Goal: Task Accomplishment & Management: Use online tool/utility

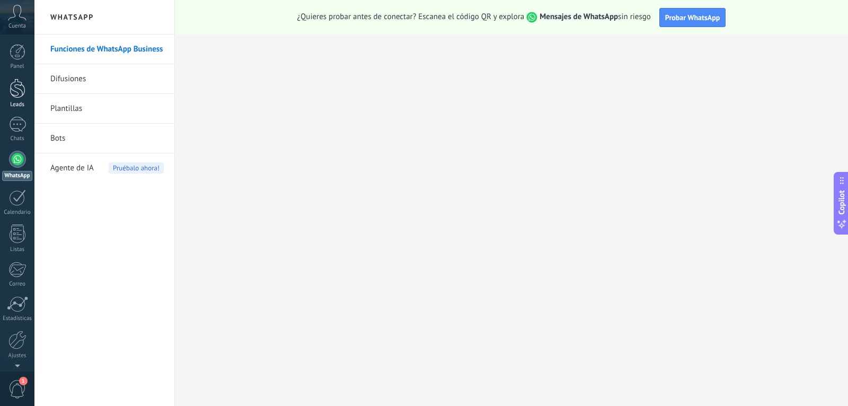
click at [14, 94] on div at bounding box center [18, 88] width 16 height 20
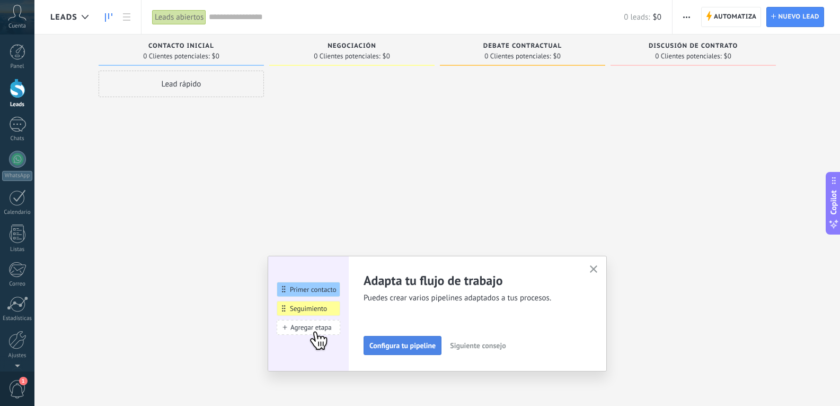
click at [413, 347] on span "Configura tu pipeline" at bounding box center [402, 344] width 66 height 7
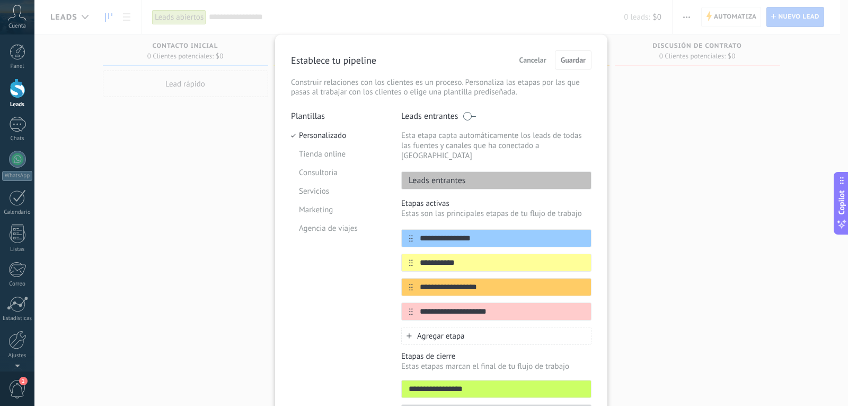
click at [534, 60] on span "Cancelar" at bounding box center [532, 59] width 27 height 7
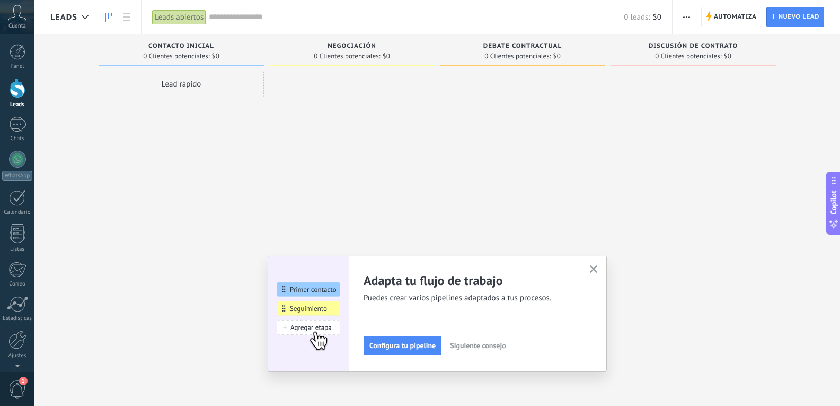
click at [595, 268] on icon "button" at bounding box center [594, 269] width 8 height 8
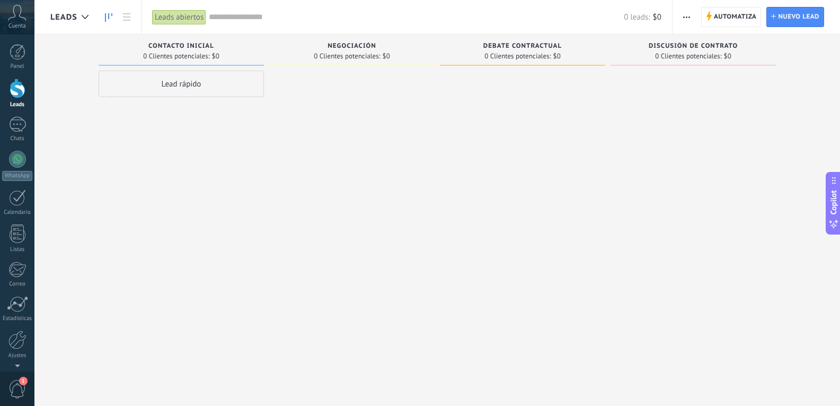
click at [195, 85] on div "Lead rápido" at bounding box center [181, 84] width 165 height 27
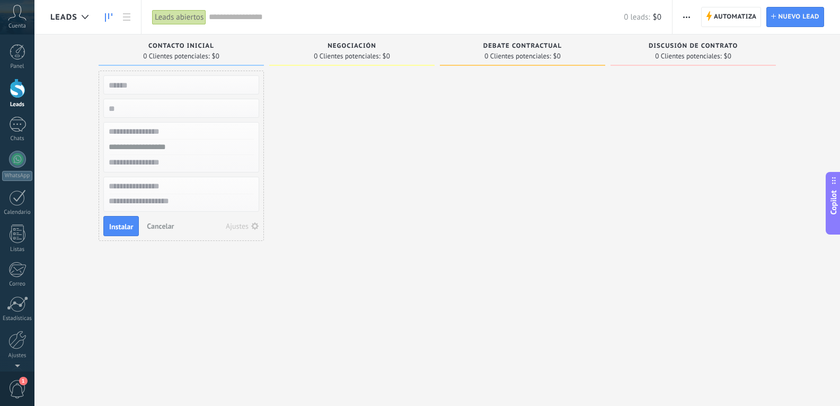
click at [389, 128] on div at bounding box center [351, 204] width 165 height 267
click at [368, 155] on div at bounding box center [351, 204] width 165 height 267
click at [15, 198] on div at bounding box center [17, 197] width 17 height 16
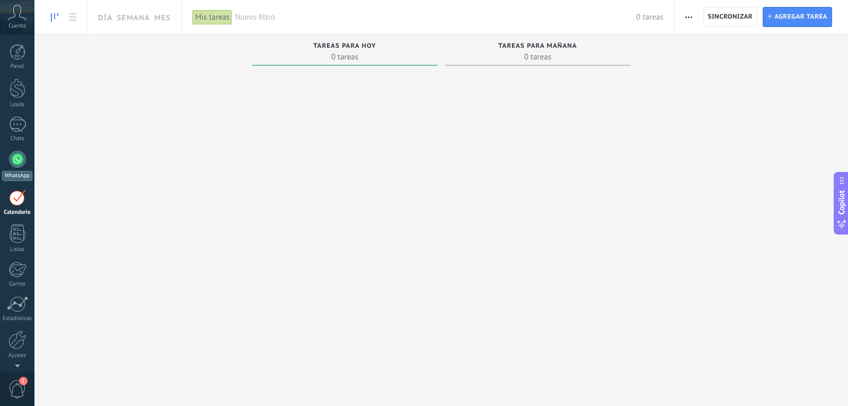
click at [16, 163] on div at bounding box center [17, 159] width 17 height 17
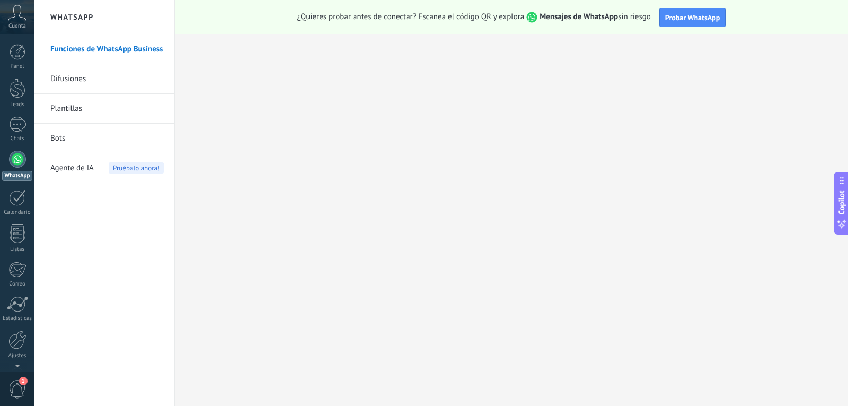
click at [61, 135] on link "Bots" at bounding box center [106, 139] width 113 height 30
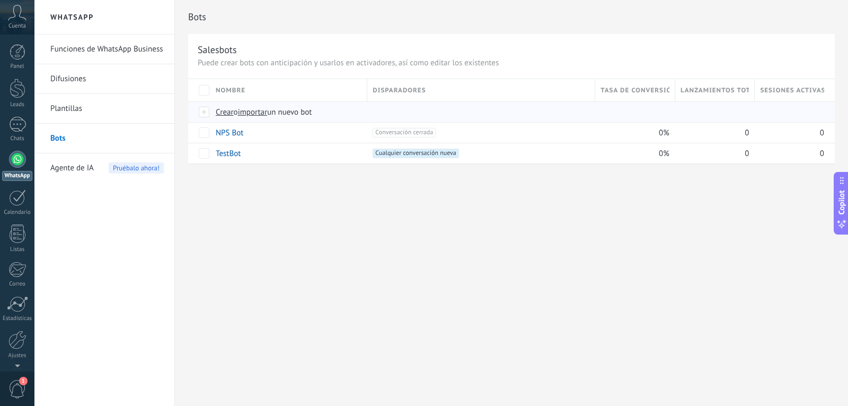
click at [223, 110] on span "Crear" at bounding box center [225, 112] width 18 height 10
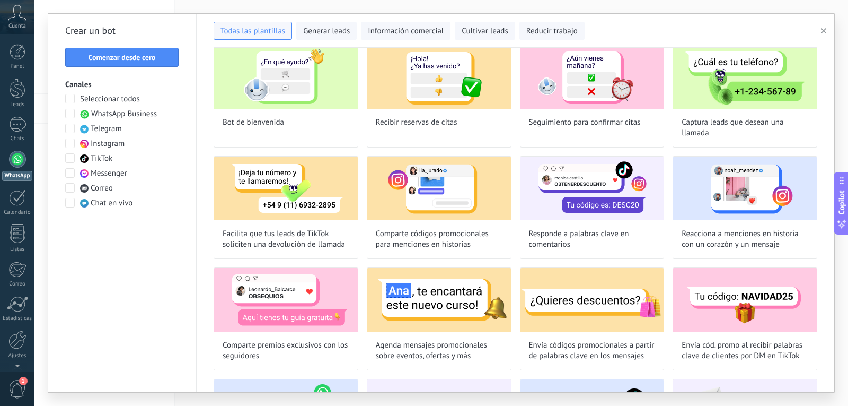
click at [71, 111] on span at bounding box center [70, 114] width 10 height 10
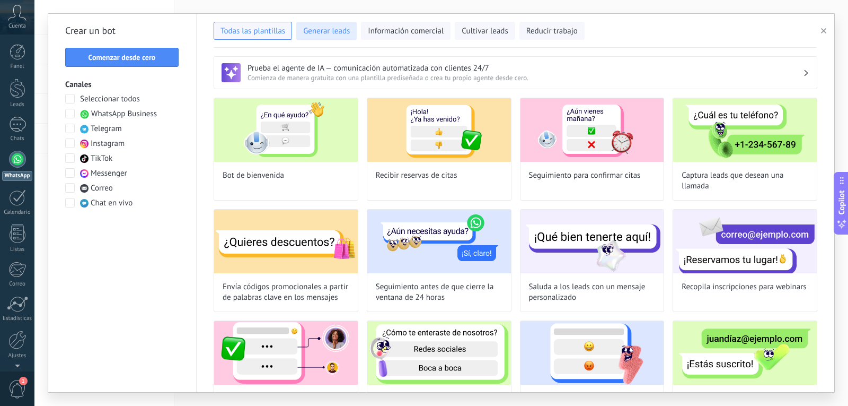
click at [319, 32] on span "Generar leads" at bounding box center [326, 31] width 47 height 11
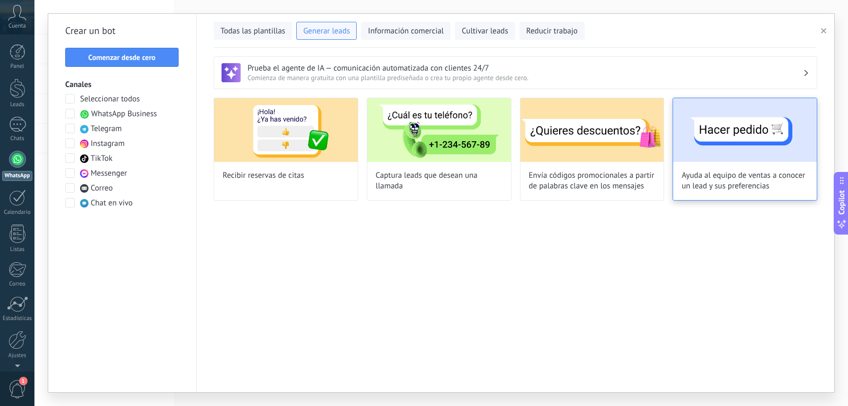
click at [725, 156] on img at bounding box center [745, 130] width 144 height 64
type input "**********"
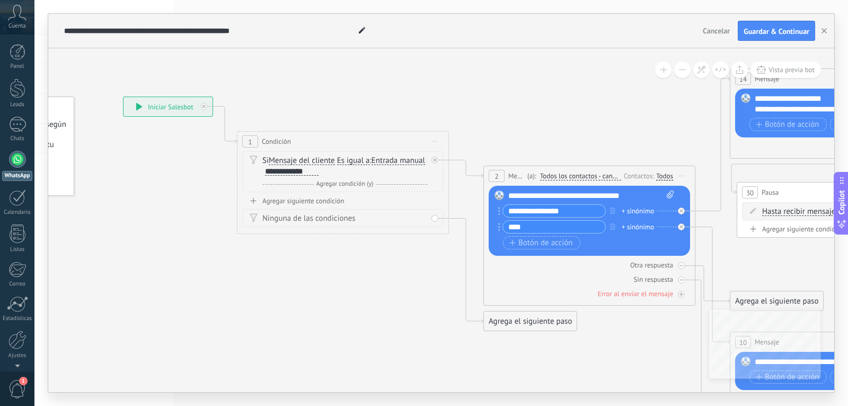
drag, startPoint x: 534, startPoint y: 315, endPoint x: 349, endPoint y: 303, distance: 185.4
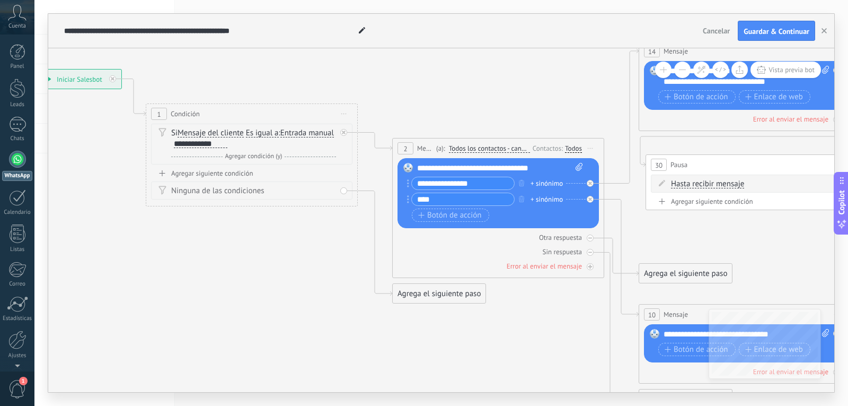
drag, startPoint x: 596, startPoint y: 352, endPoint x: 538, endPoint y: 331, distance: 62.5
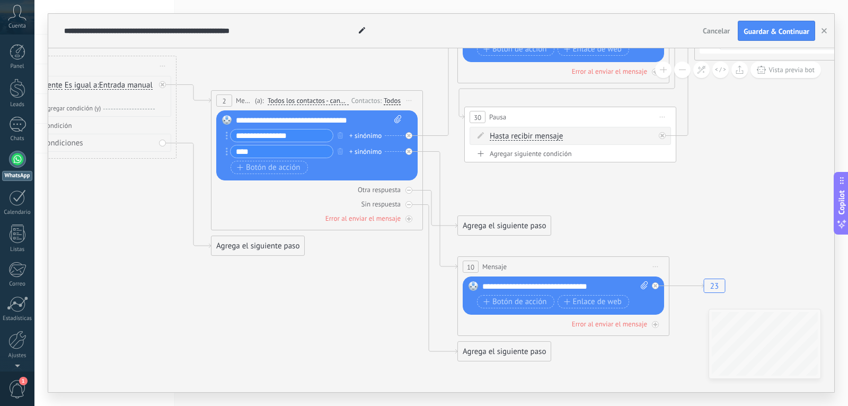
drag, startPoint x: 557, startPoint y: 335, endPoint x: 363, endPoint y: 281, distance: 201.9
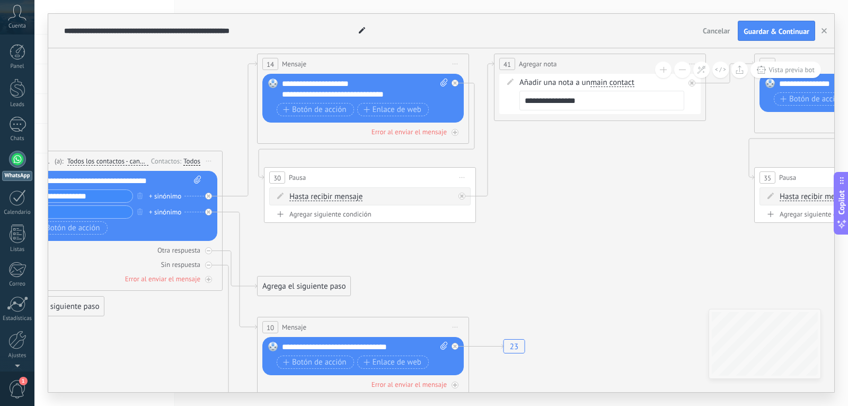
drag, startPoint x: 733, startPoint y: 199, endPoint x: 561, endPoint y: 245, distance: 177.7
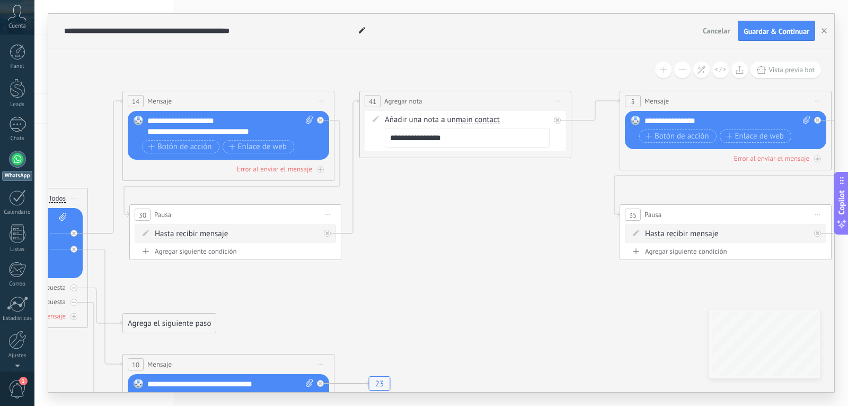
drag, startPoint x: 662, startPoint y: 207, endPoint x: 514, endPoint y: 224, distance: 148.3
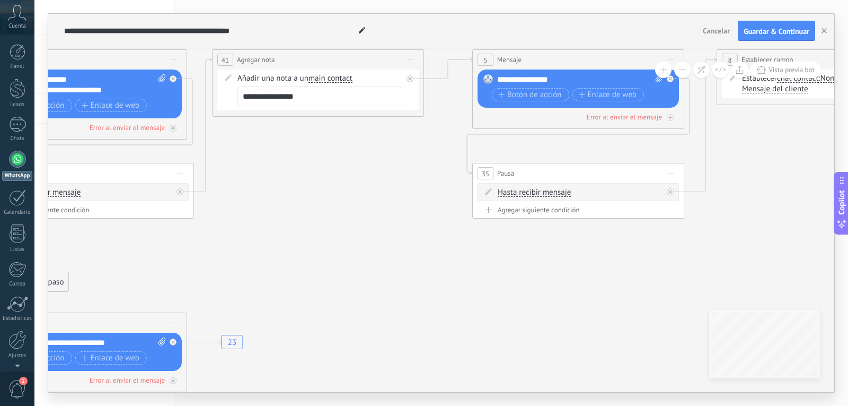
drag, startPoint x: 618, startPoint y: 284, endPoint x: 531, endPoint y: 252, distance: 92.1
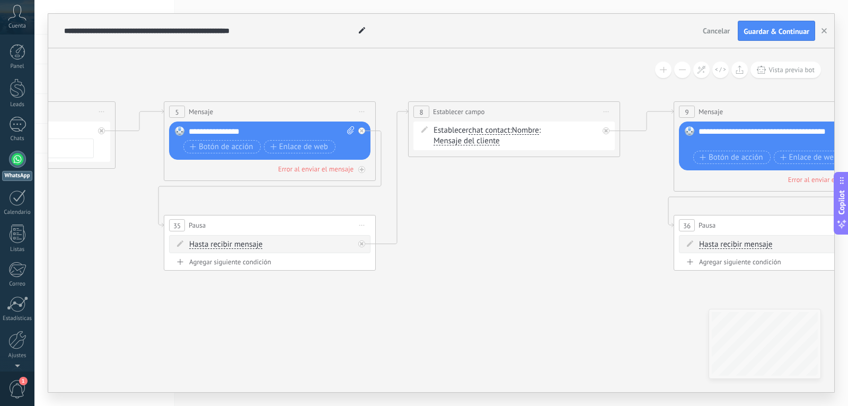
drag, startPoint x: 771, startPoint y: 201, endPoint x: 506, endPoint y: 256, distance: 270.5
click at [494, 259] on icon "23" at bounding box center [601, 285] width 3613 height 898
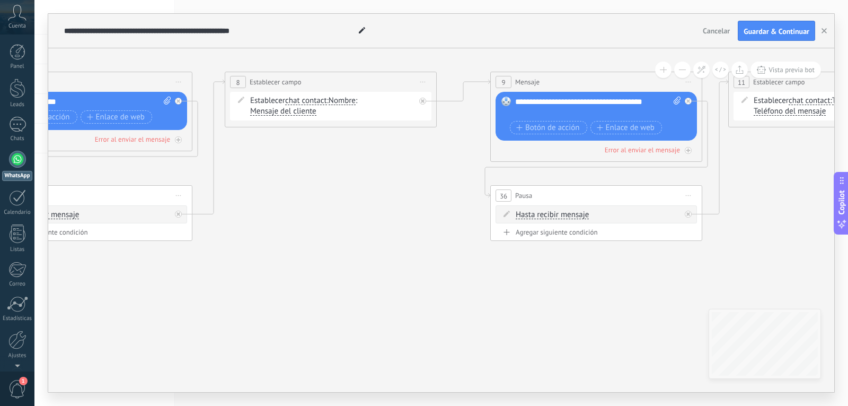
drag, startPoint x: 596, startPoint y: 248, endPoint x: 384, endPoint y: 215, distance: 214.6
click at [385, 216] on icon "23" at bounding box center [417, 256] width 3613 height 898
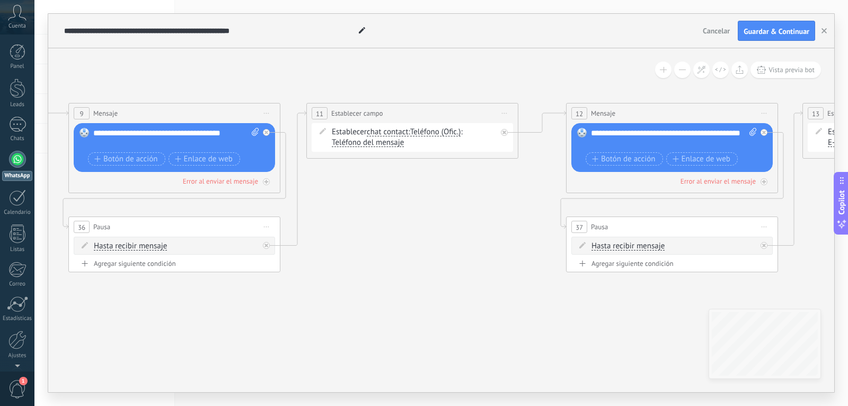
drag, startPoint x: 600, startPoint y: 250, endPoint x: 462, endPoint y: 230, distance: 138.8
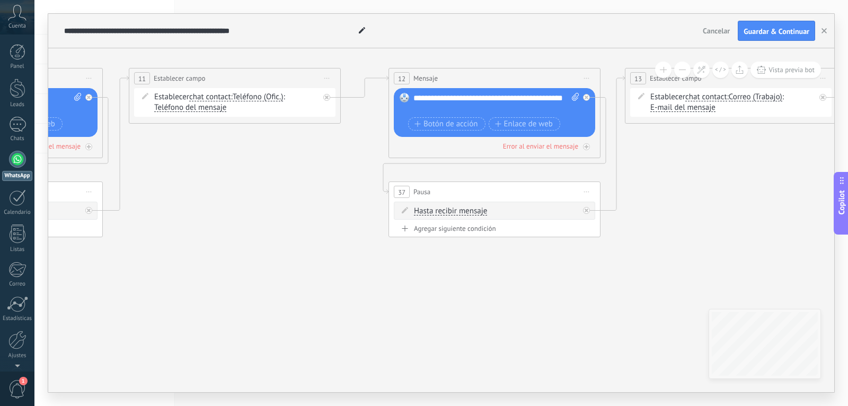
drag, startPoint x: 607, startPoint y: 312, endPoint x: 407, endPoint y: 272, distance: 204.4
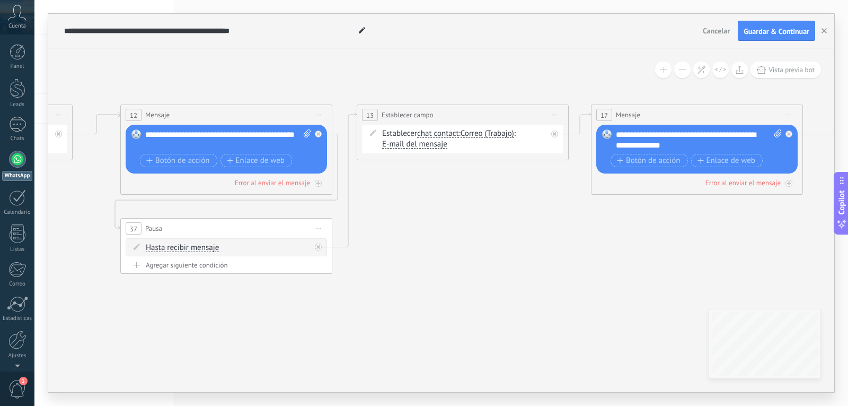
drag, startPoint x: 714, startPoint y: 210, endPoint x: 446, endPoint y: 249, distance: 270.6
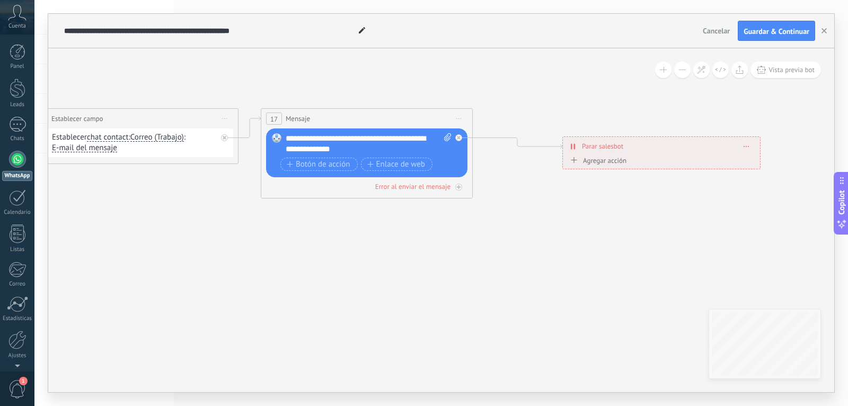
drag, startPoint x: 707, startPoint y: 243, endPoint x: 531, endPoint y: 235, distance: 176.2
click at [827, 29] on button "button" at bounding box center [824, 31] width 16 height 20
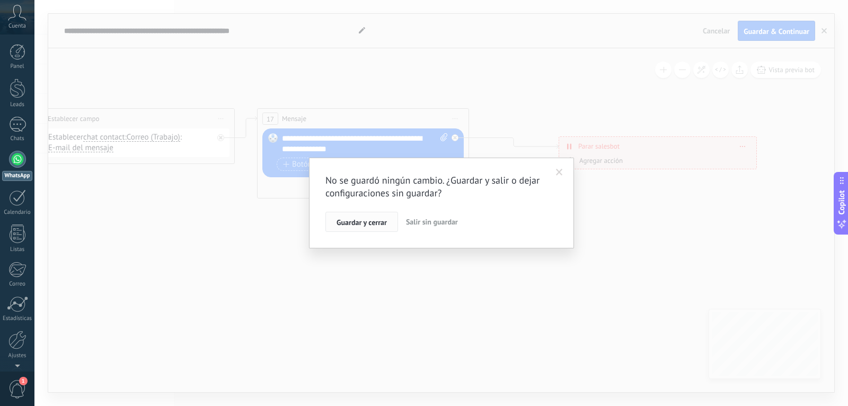
click at [380, 221] on span "Guardar y cerrar" at bounding box center [362, 221] width 50 height 7
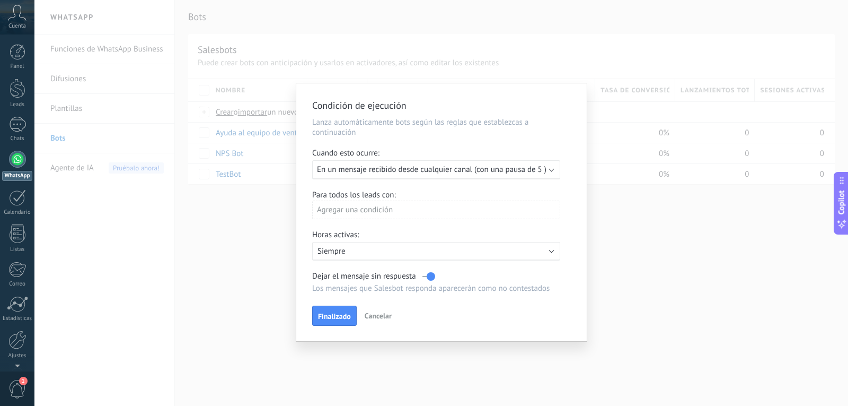
click at [379, 319] on span "Cancelar" at bounding box center [378, 316] width 27 height 10
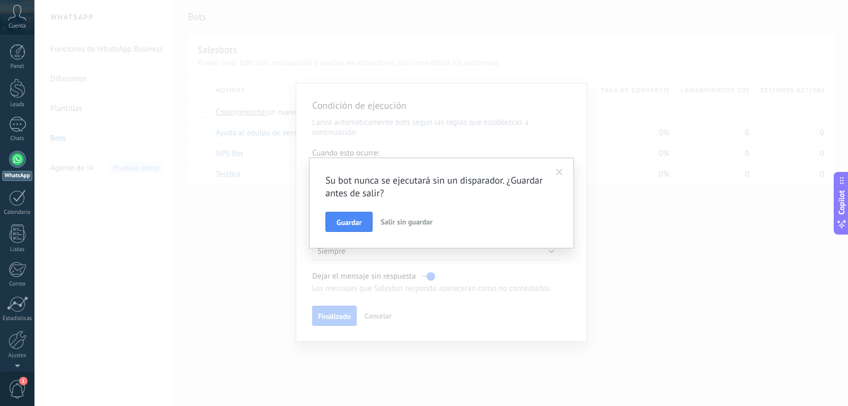
click at [391, 222] on span "Salir sin guardar" at bounding box center [407, 222] width 52 height 10
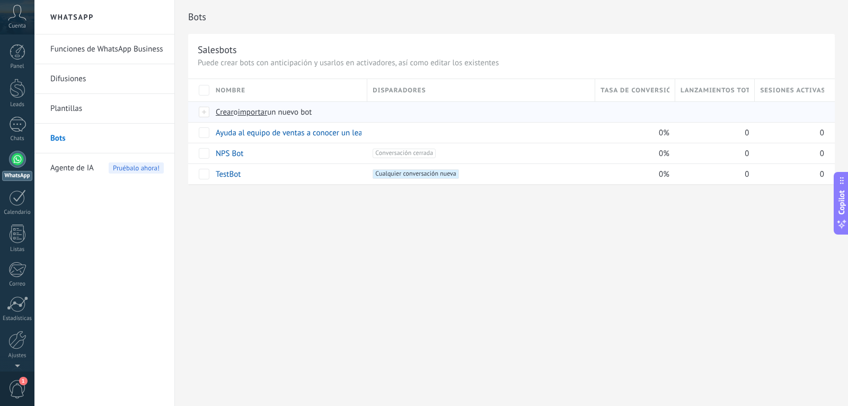
click at [244, 111] on span "importar" at bounding box center [253, 112] width 30 height 10
click at [0, 0] on input "importar un nuevo bot" at bounding box center [0, 0] width 0 height 0
click at [225, 112] on span "Crear" at bounding box center [225, 112] width 18 height 10
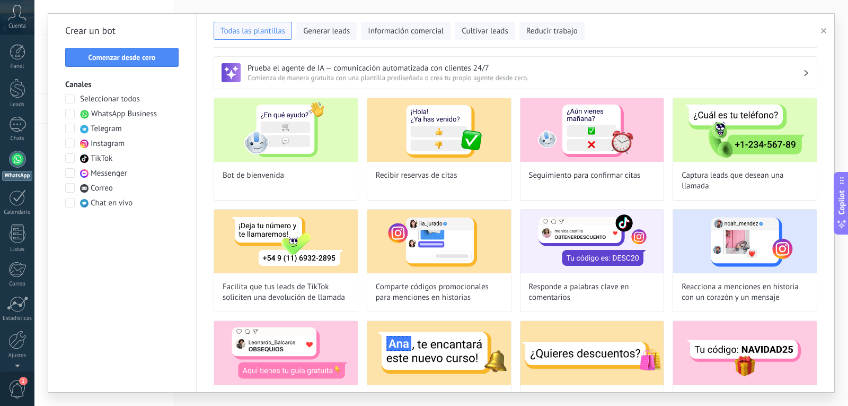
click at [109, 204] on span "Chat en vivo" at bounding box center [112, 203] width 42 height 11
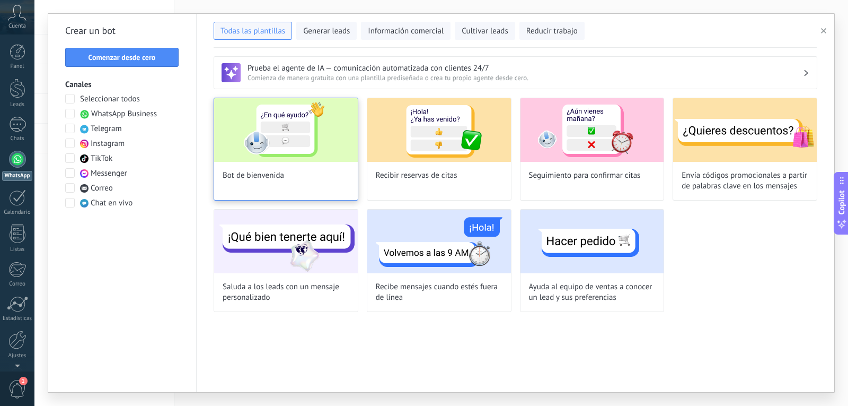
click at [307, 149] on img at bounding box center [286, 130] width 144 height 64
type input "**********"
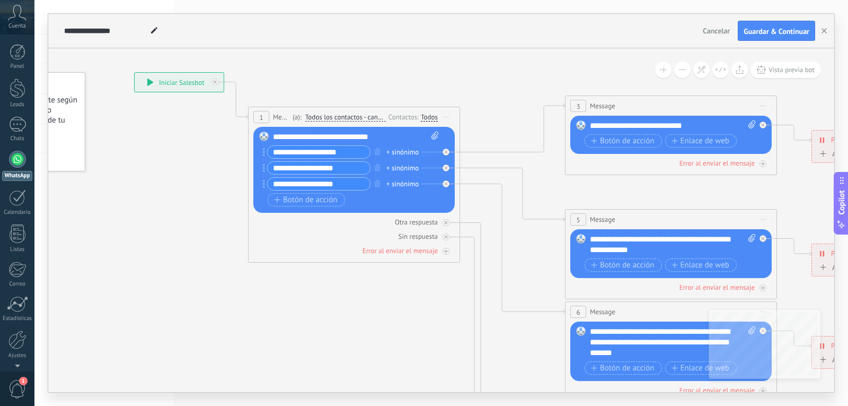
drag, startPoint x: 547, startPoint y: 364, endPoint x: 457, endPoint y: 295, distance: 113.3
click at [418, 311] on icon at bounding box center [695, 342] width 1652 height 1071
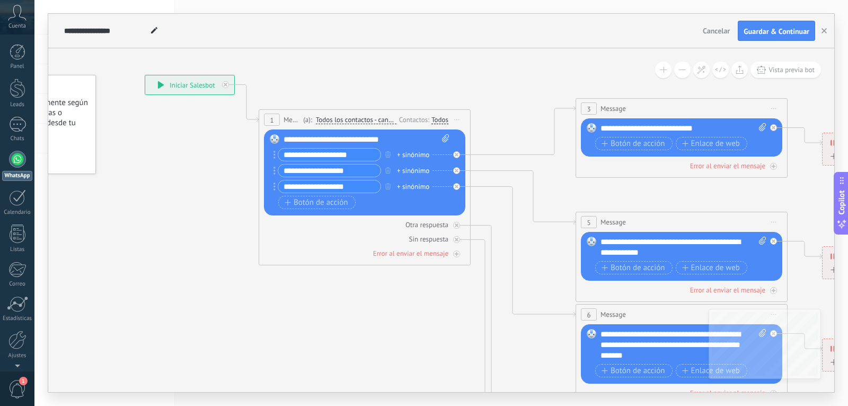
click at [722, 29] on span "Cancelar" at bounding box center [716, 31] width 27 height 10
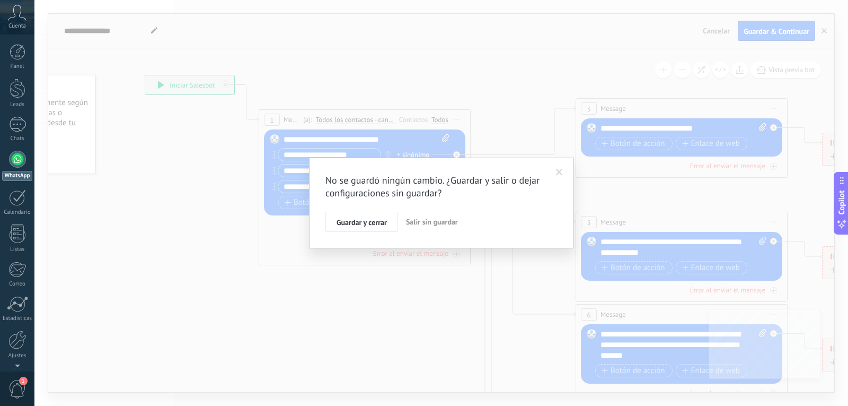
click at [429, 219] on span "Salir sin guardar" at bounding box center [432, 222] width 52 height 10
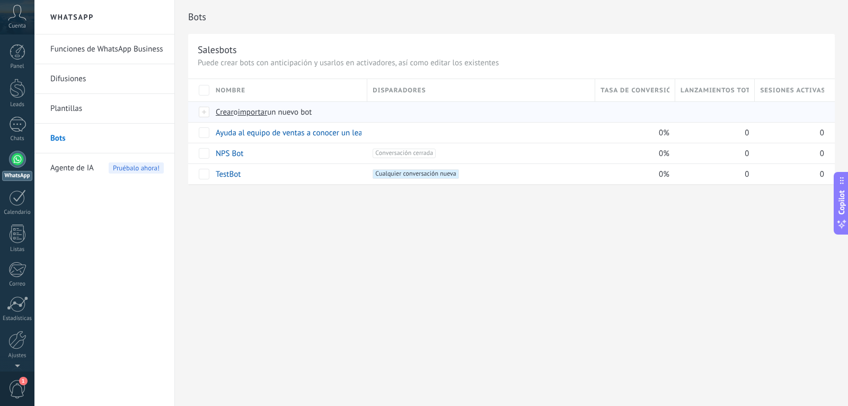
click at [251, 110] on span "importar" at bounding box center [253, 112] width 30 height 10
click at [0, 0] on input "importar un nuevo bot" at bounding box center [0, 0] width 0 height 0
